Goal: Information Seeking & Learning: Learn about a topic

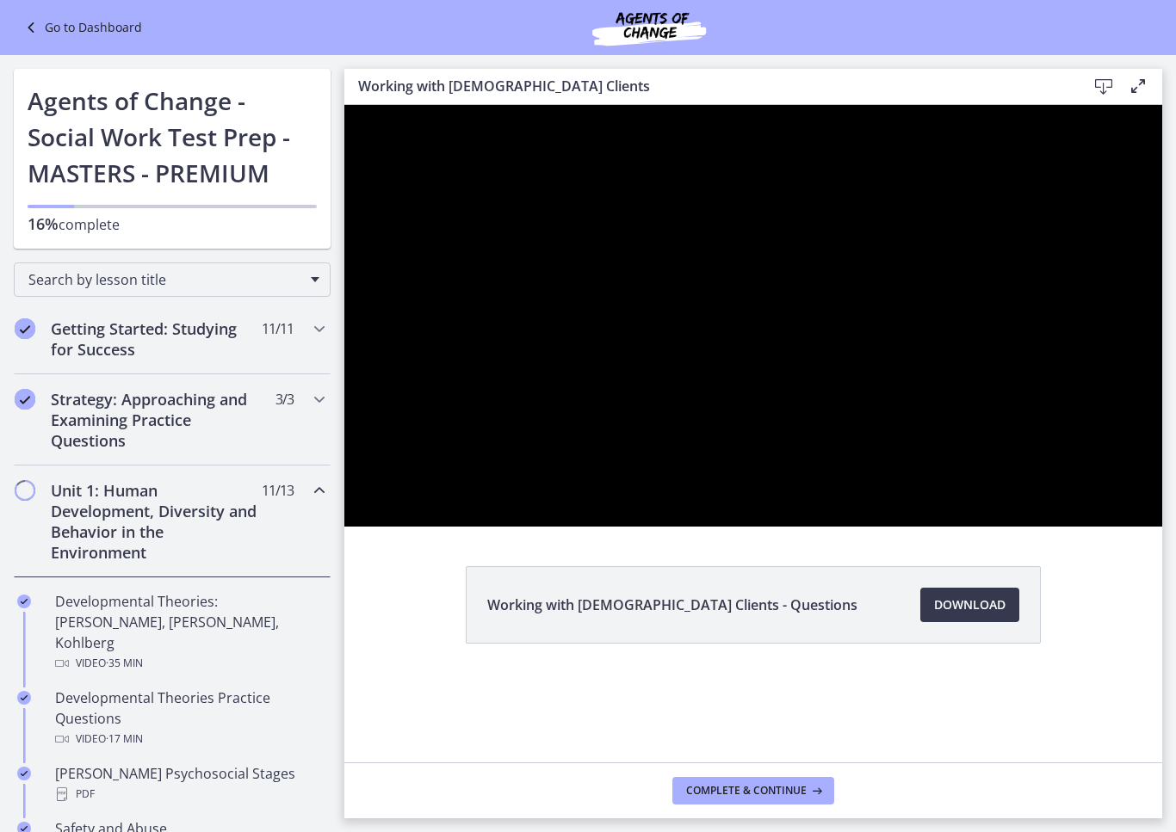
click at [801, 524] on div at bounding box center [753, 316] width 818 height 422
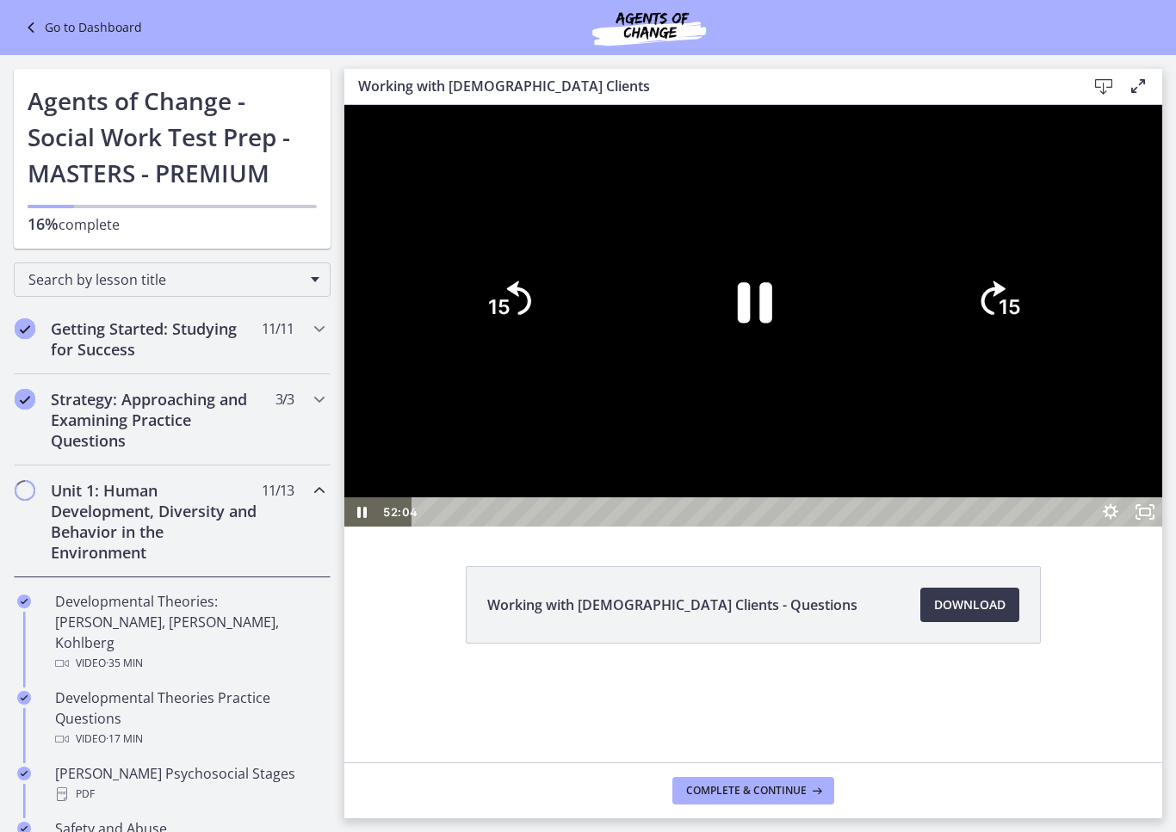
click at [531, 315] on icon "Skip back 15 seconds" at bounding box center [519, 298] width 24 height 34
click at [552, 345] on icon "15" at bounding box center [508, 301] width 88 height 88
click at [531, 315] on icon "Skip back 15 seconds" at bounding box center [519, 298] width 24 height 34
click at [552, 345] on icon "15" at bounding box center [508, 301] width 88 height 88
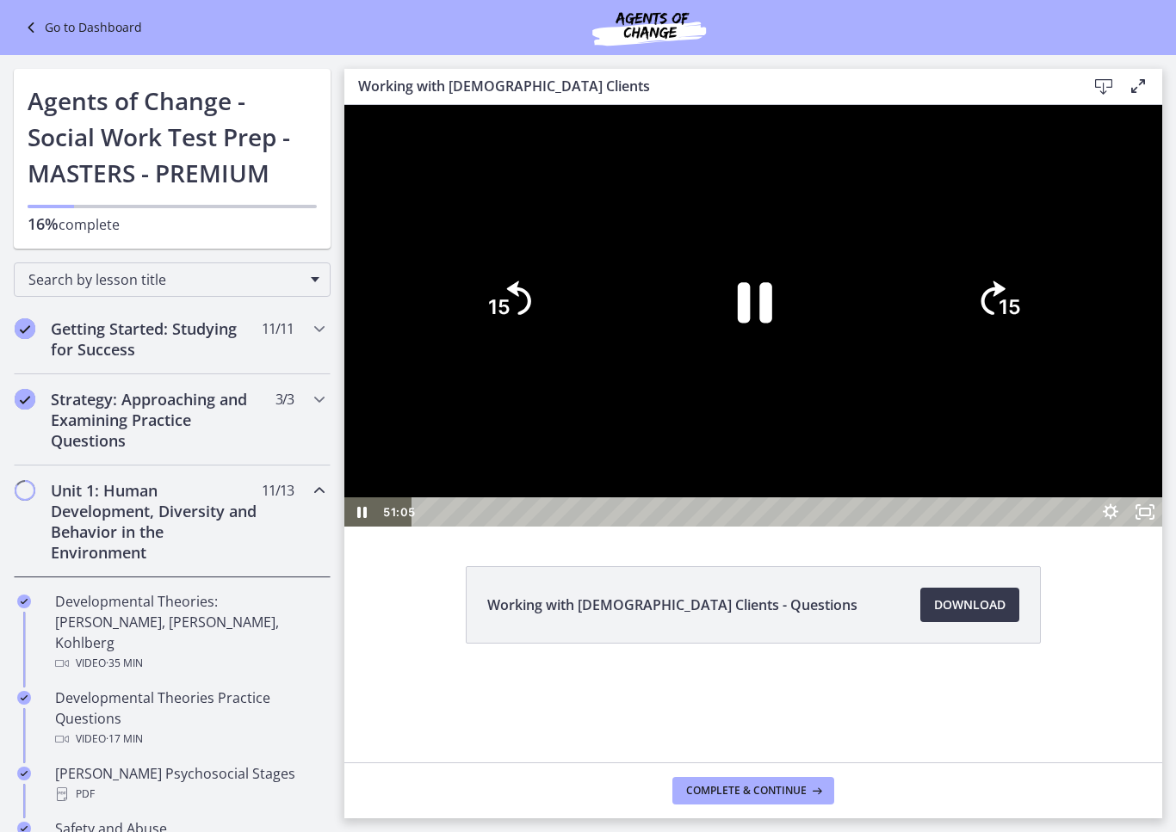
click at [552, 345] on icon "15" at bounding box center [508, 301] width 88 height 88
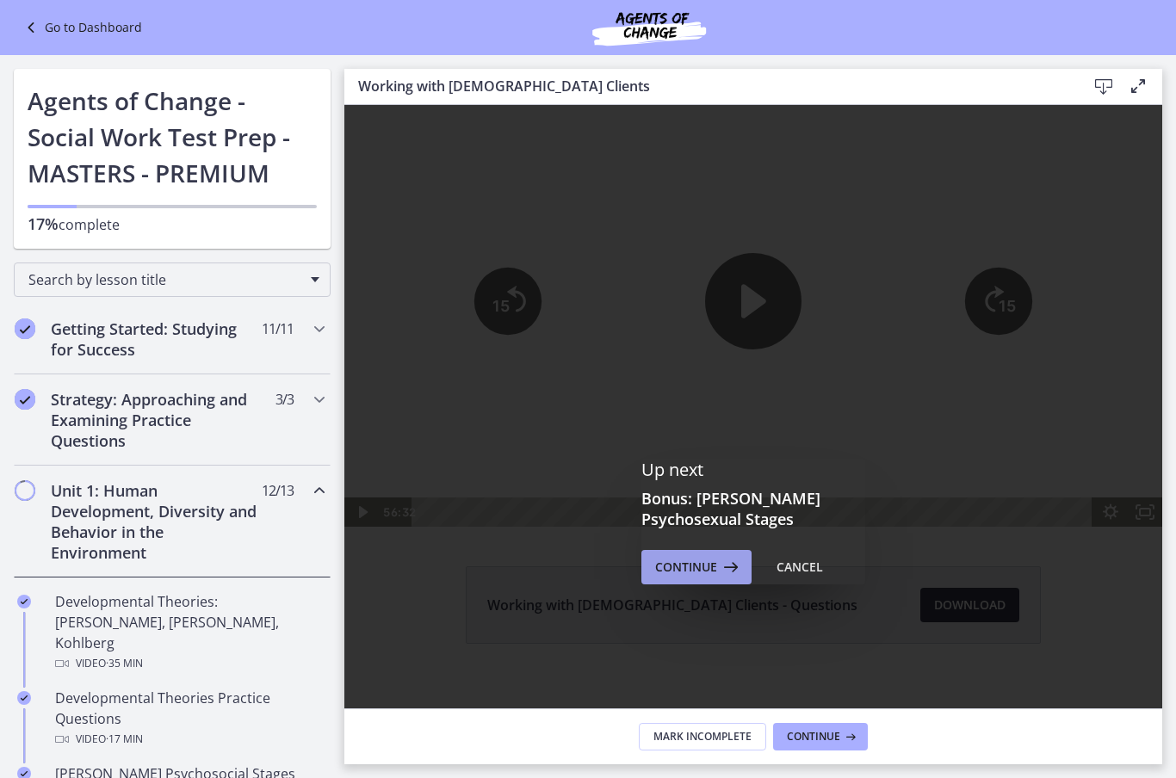
click at [717, 575] on icon at bounding box center [729, 567] width 24 height 21
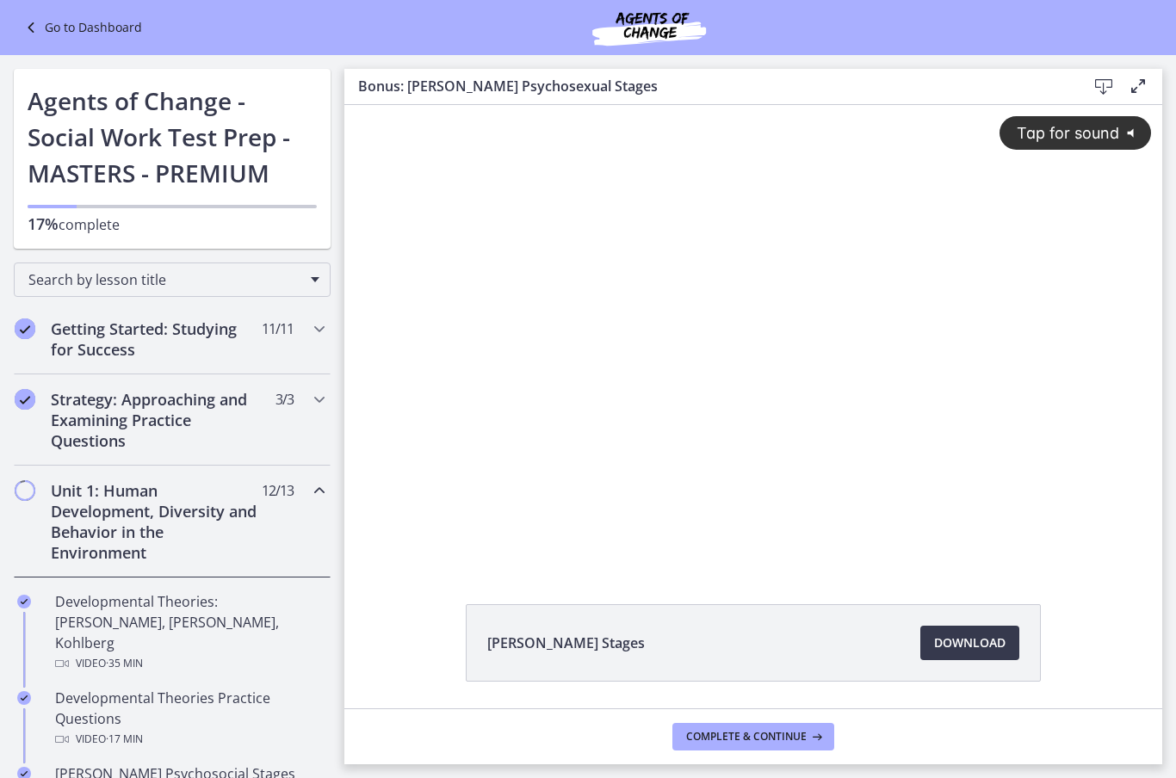
click at [1070, 138] on span "Tap for sound" at bounding box center [1060, 133] width 118 height 18
click at [594, 362] on div at bounding box center [753, 335] width 818 height 460
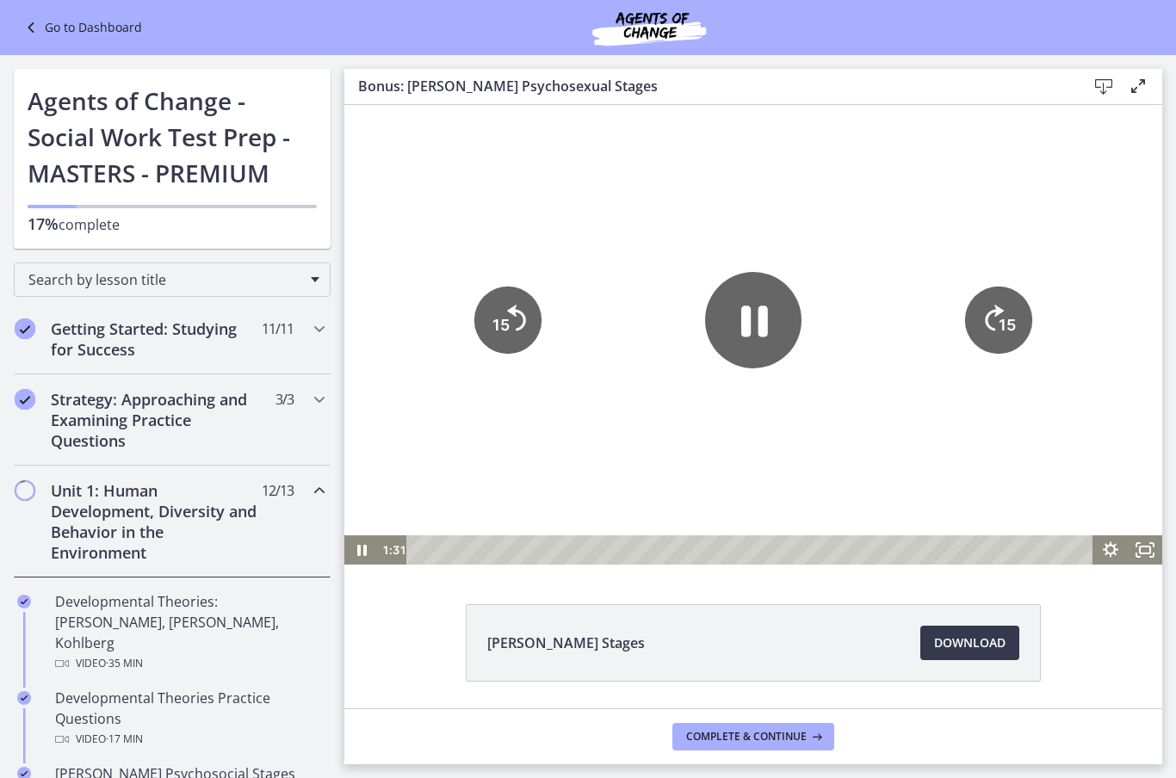
click at [765, 331] on icon "Pause" at bounding box center [754, 321] width 27 height 31
click at [781, 337] on icon "Play Video" at bounding box center [753, 320] width 108 height 108
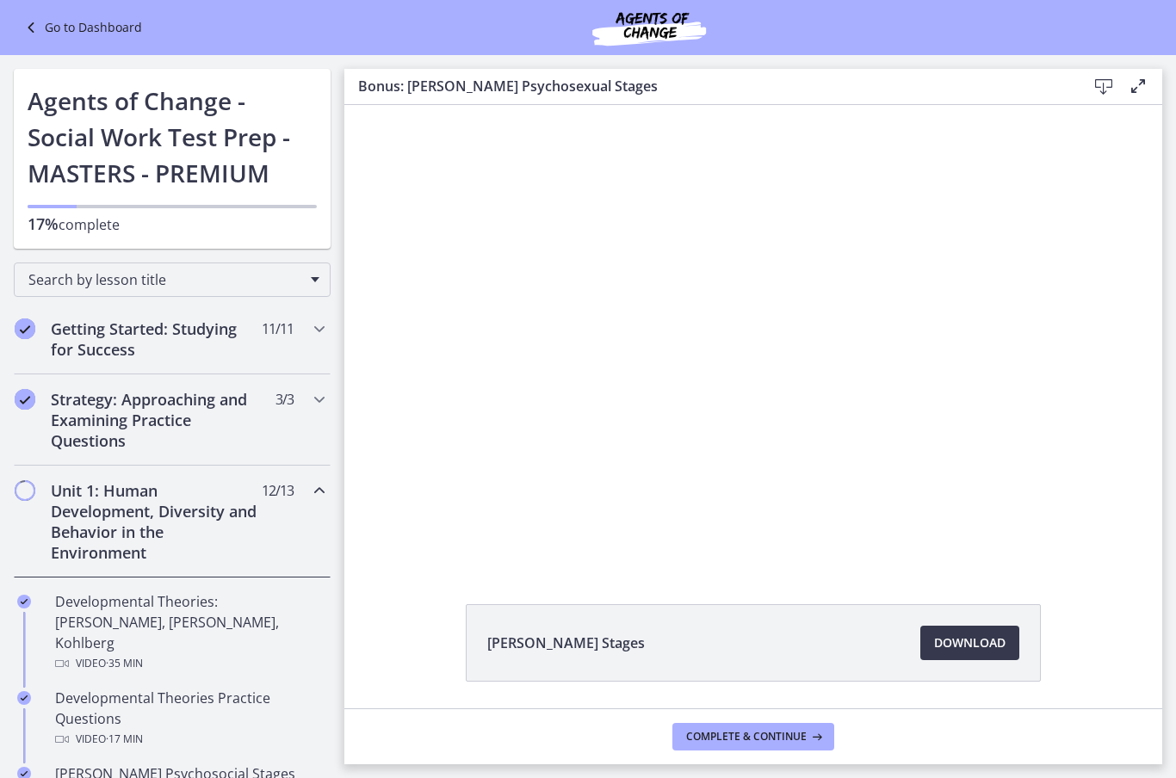
click at [661, 350] on div at bounding box center [753, 335] width 818 height 460
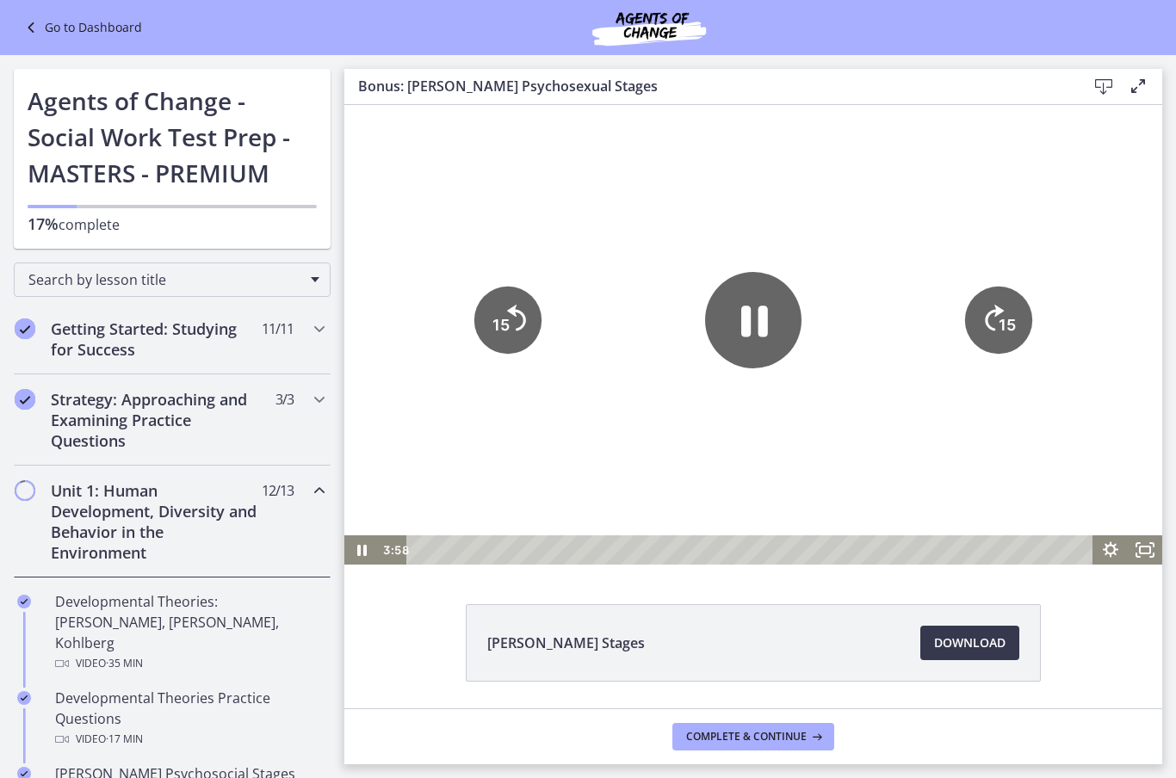
click at [751, 306] on icon "Pause" at bounding box center [753, 320] width 96 height 96
click at [752, 361] on icon "Play Video" at bounding box center [753, 320] width 96 height 96
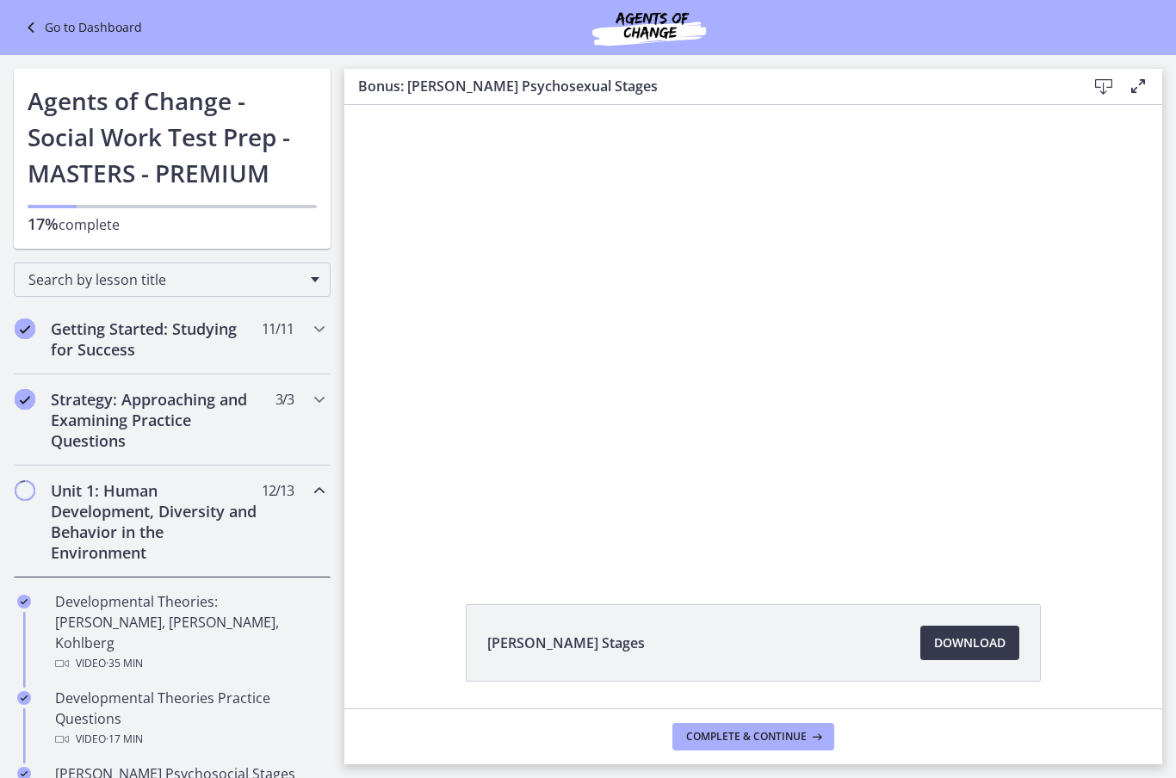
click at [827, 470] on div at bounding box center [753, 335] width 818 height 460
click at [689, 348] on div at bounding box center [753, 335] width 818 height 460
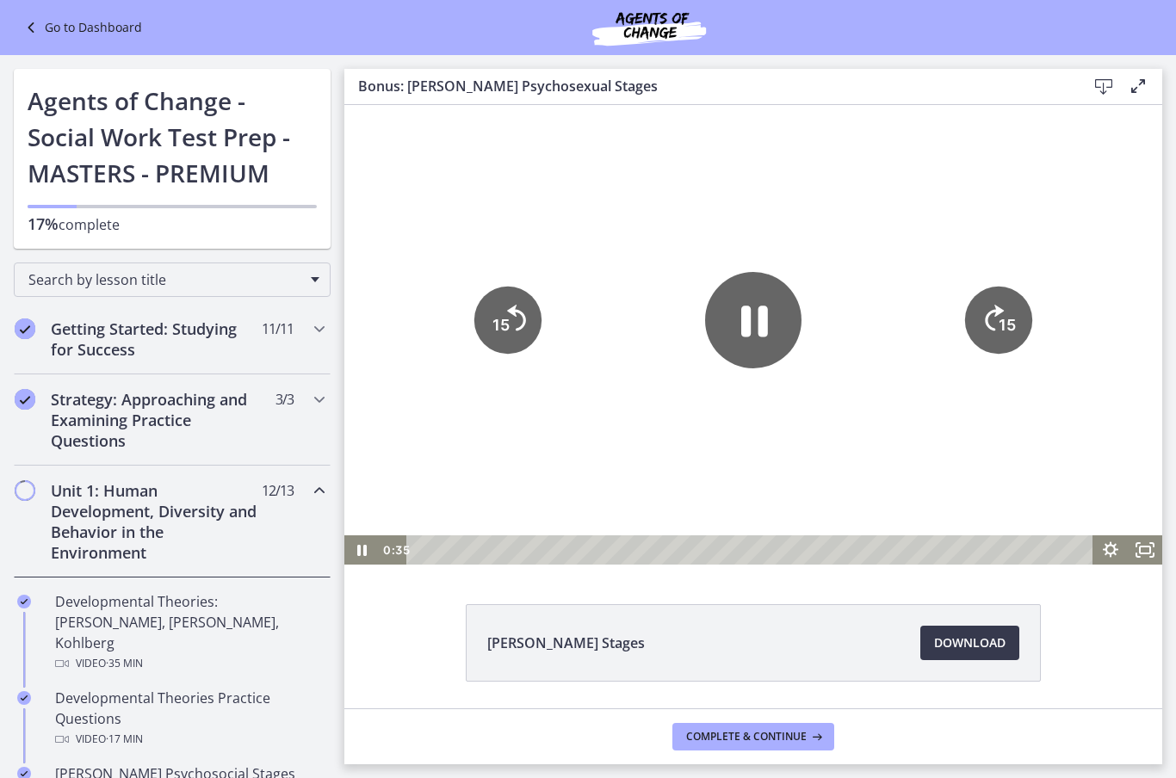
click at [755, 345] on icon "Pause" at bounding box center [753, 320] width 96 height 96
click at [1144, 551] on icon "Fullscreen" at bounding box center [1145, 549] width 34 height 29
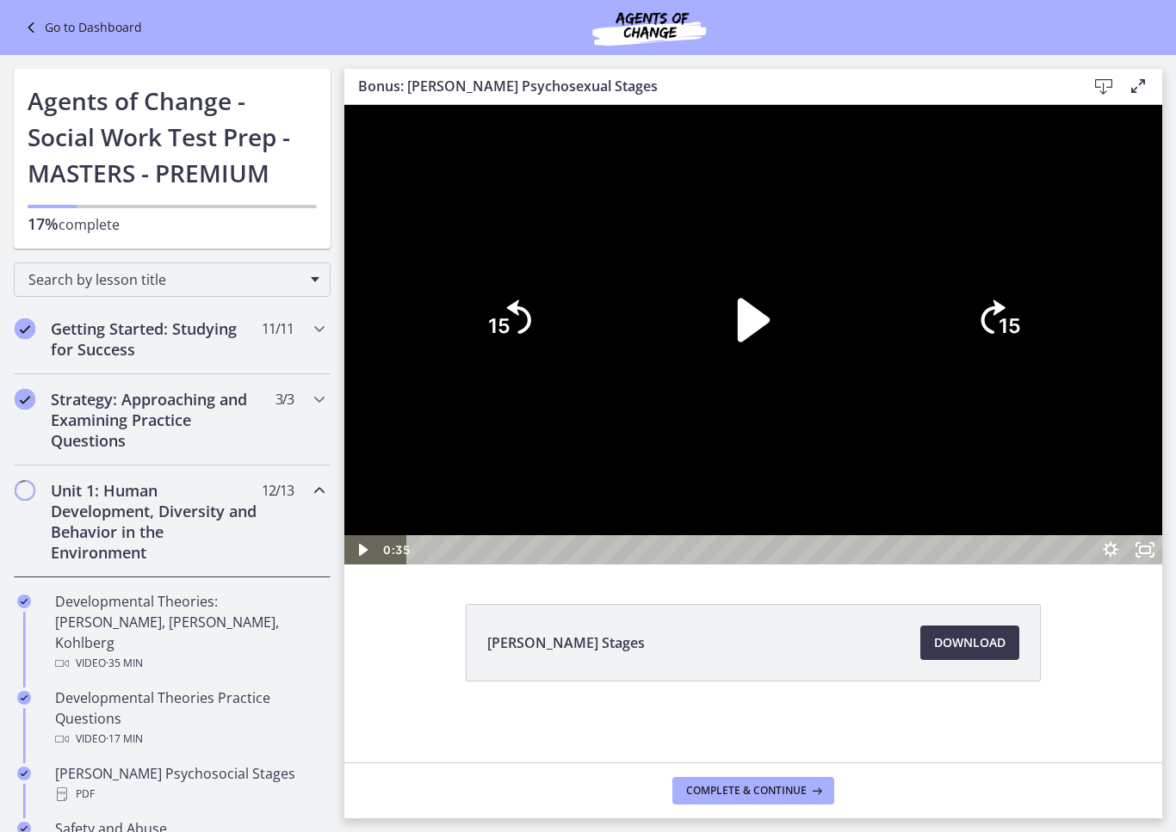
click at [816, 383] on icon "Play Video" at bounding box center [753, 320] width 126 height 126
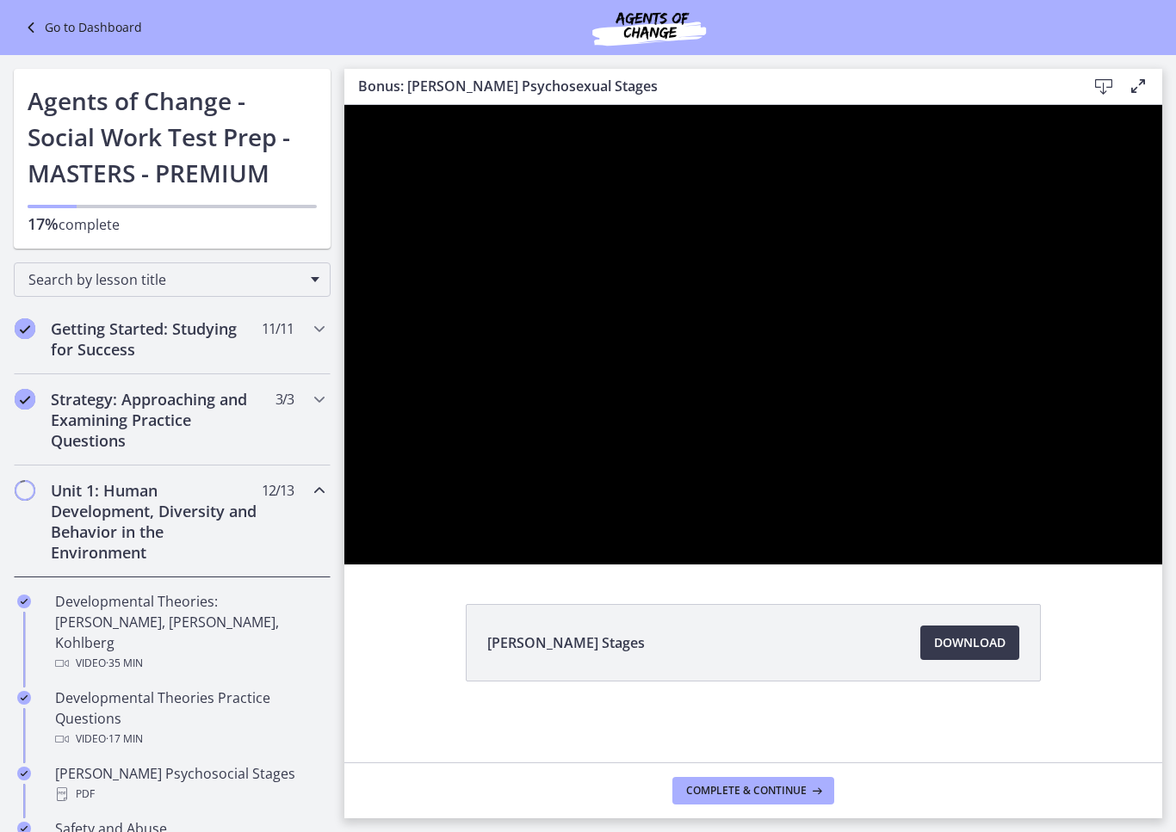
click at [1162, 565] on div at bounding box center [753, 335] width 818 height 460
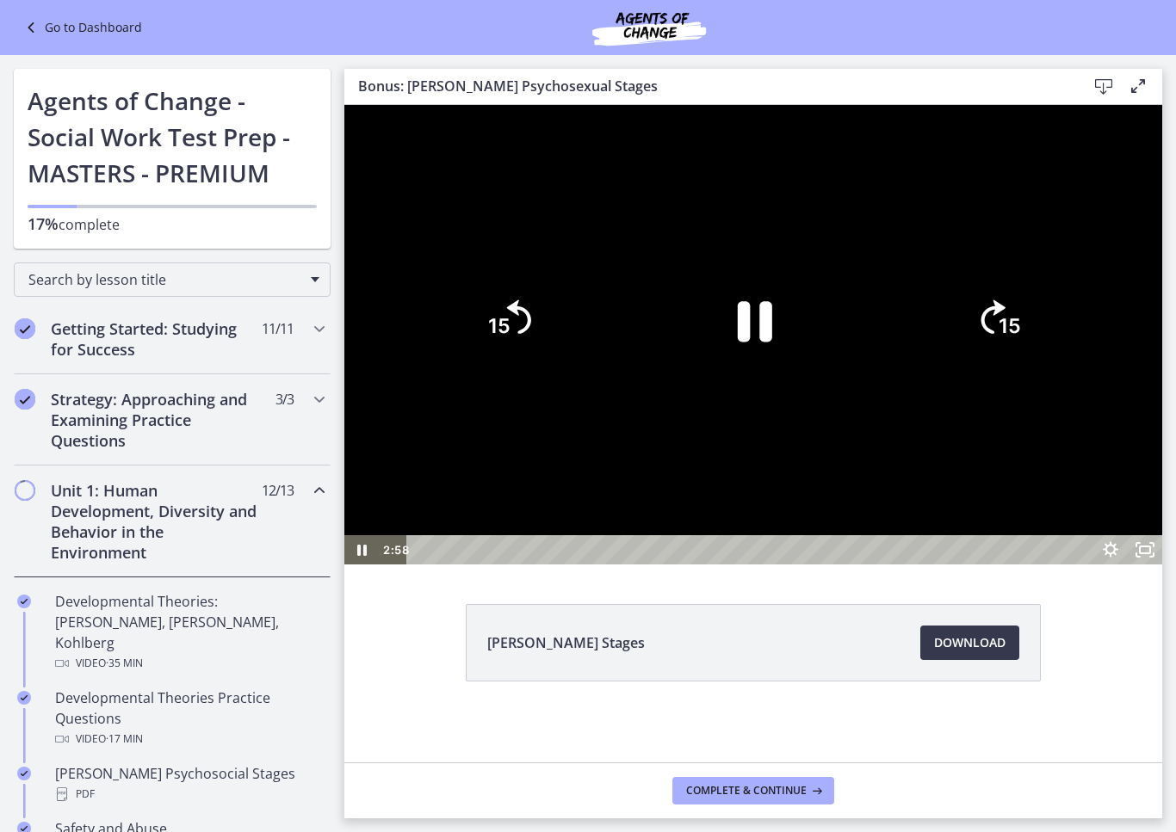
click at [1162, 565] on div at bounding box center [753, 335] width 818 height 460
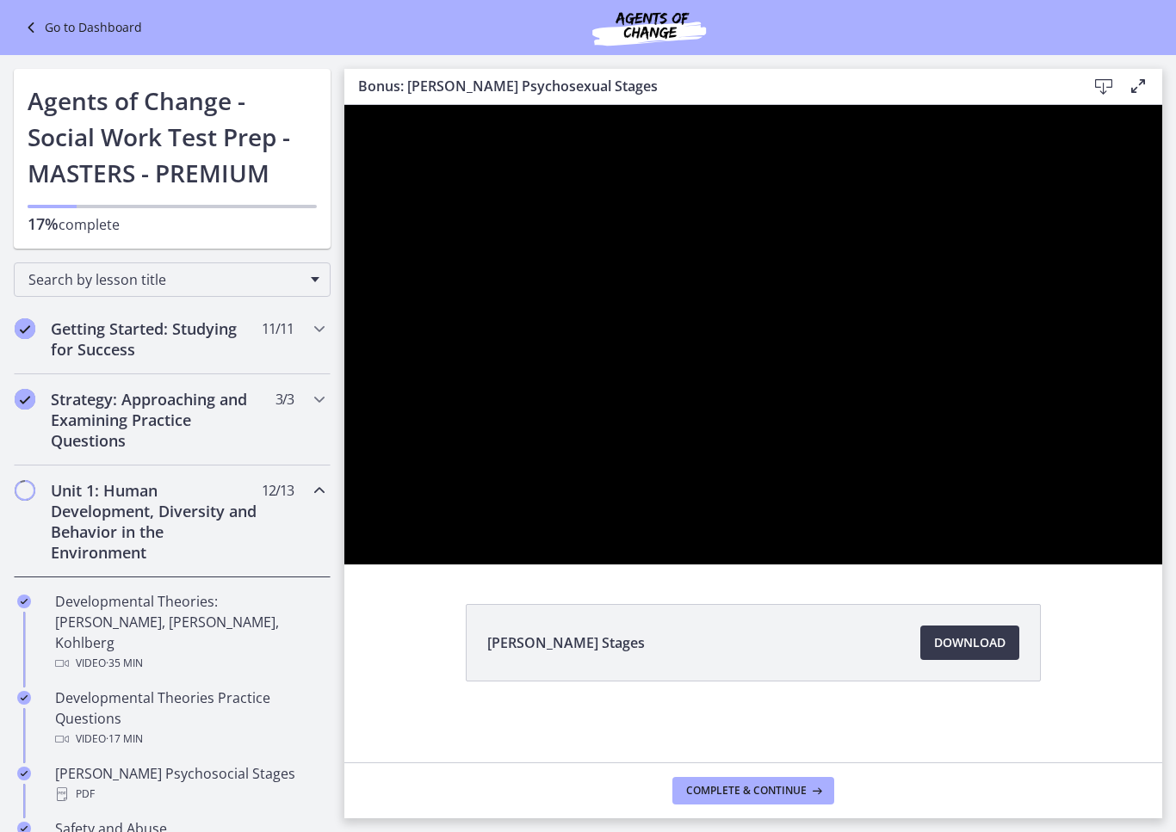
click at [896, 527] on div at bounding box center [753, 335] width 818 height 460
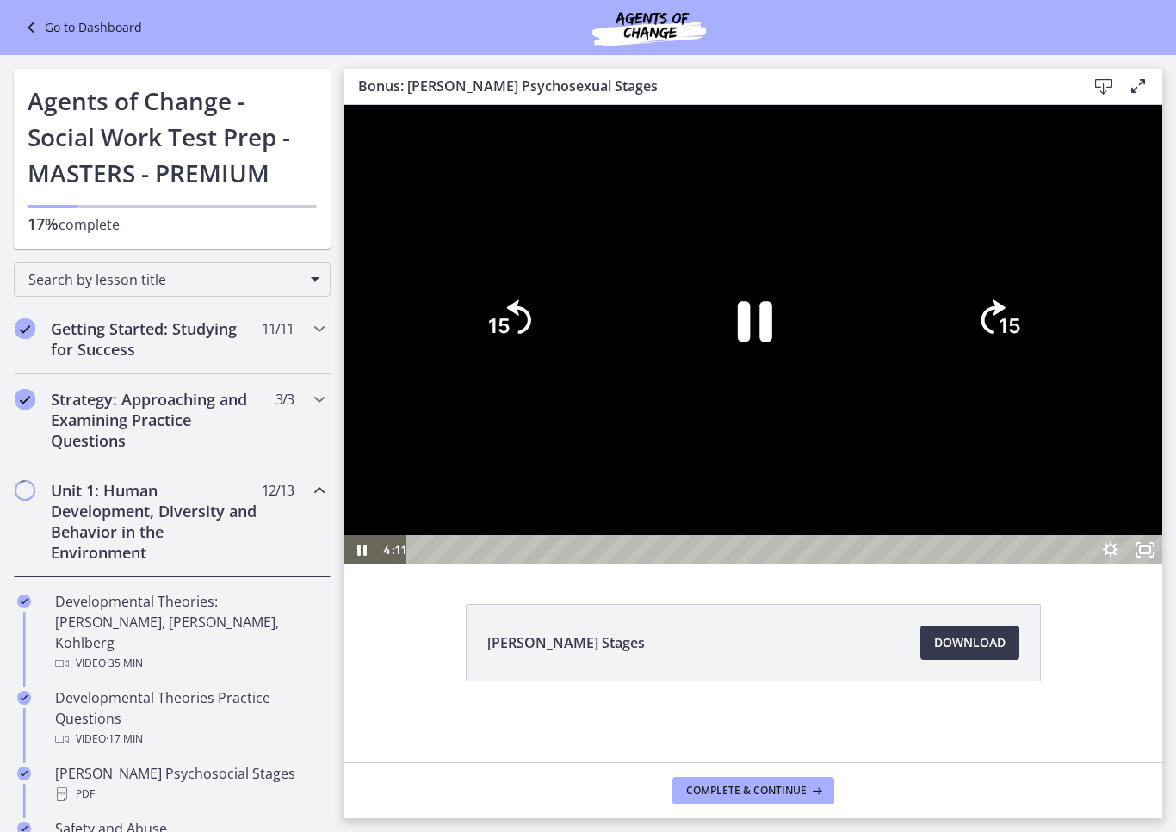
click at [772, 342] on icon "Pause" at bounding box center [755, 321] width 34 height 40
